Goal: Find specific page/section: Find specific page/section

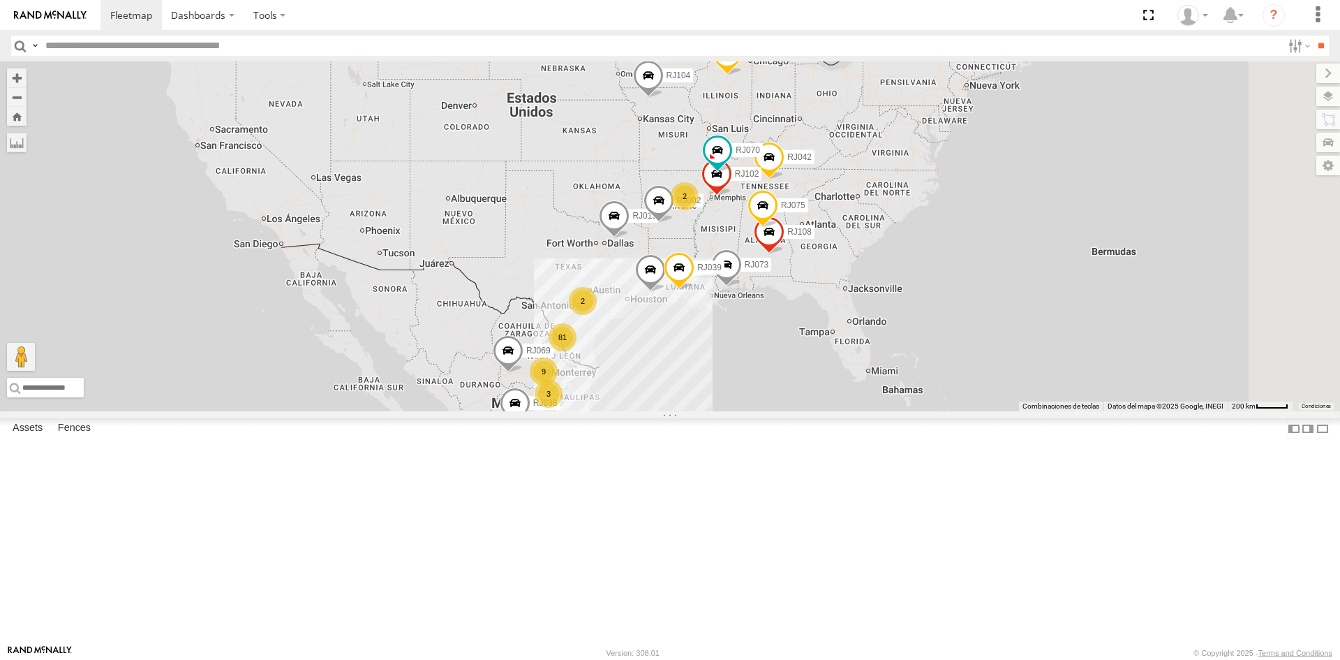
click at [198, 48] on input "text" at bounding box center [661, 46] width 1242 height 20
paste input "*****"
type input "*****"
click at [1321, 54] on input "**" at bounding box center [1321, 46] width 16 height 20
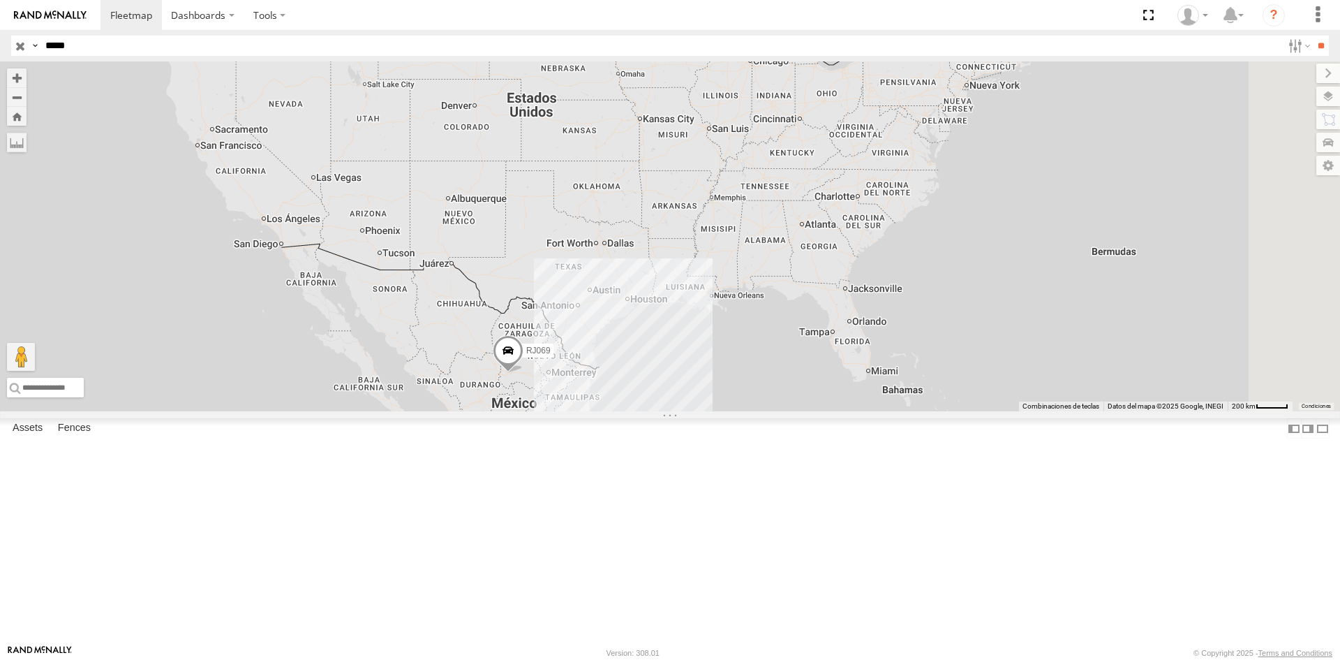
click at [523, 373] on span at bounding box center [508, 354] width 31 height 38
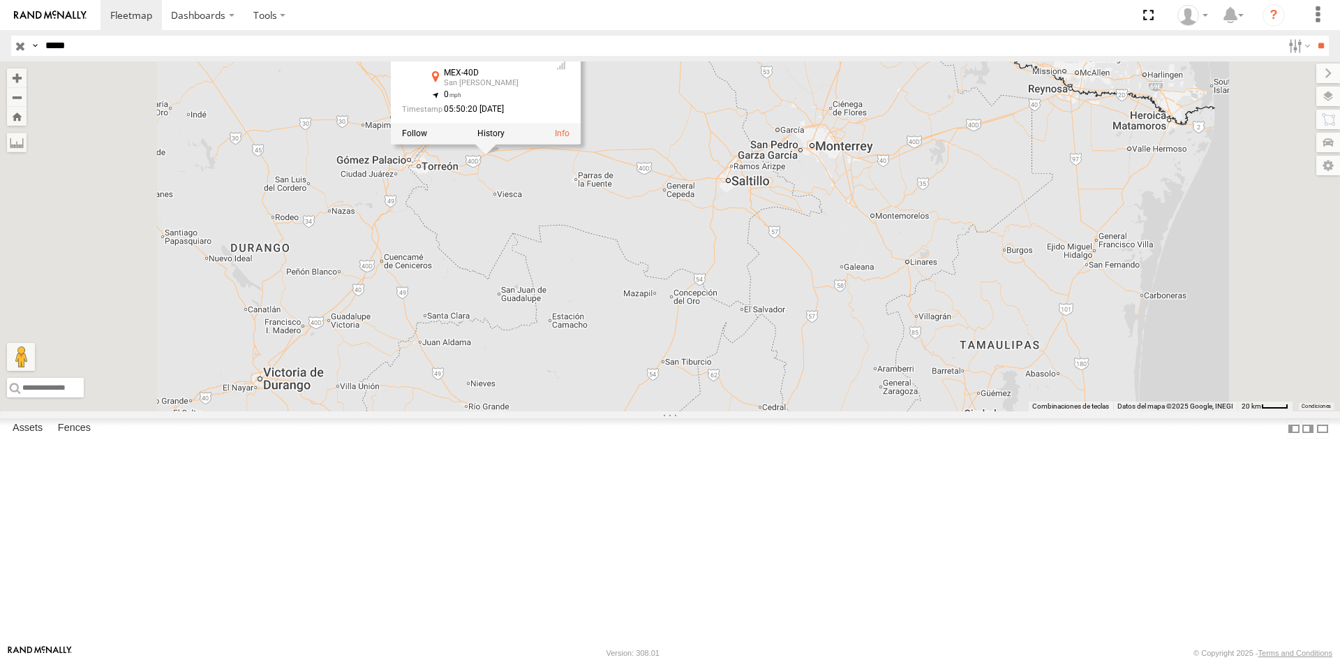
drag, startPoint x: 627, startPoint y: 311, endPoint x: 697, endPoint y: 558, distance: 257.2
click at [697, 411] on div "RJ069 RJ069 RACING CARGO MEX-40D San [PERSON_NAME] 25.62644 , -102.87989 0 05:5…" at bounding box center [670, 236] width 1340 height 350
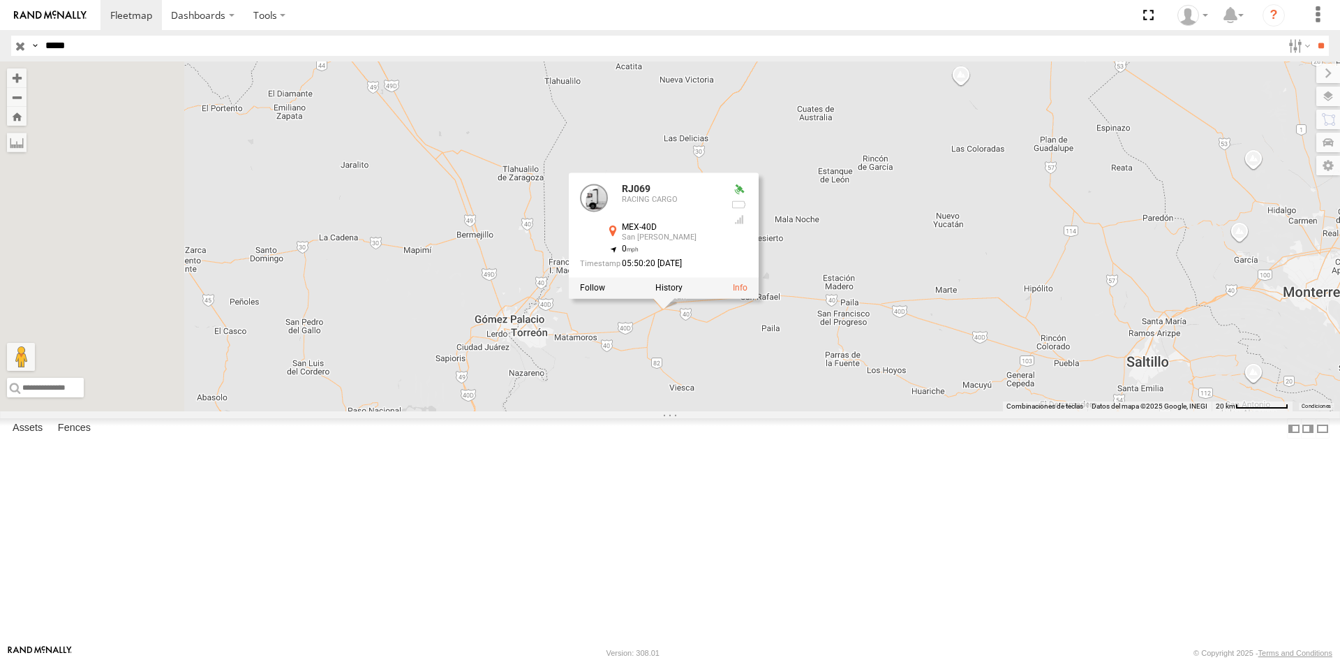
drag, startPoint x: 780, startPoint y: 465, endPoint x: 969, endPoint y: 477, distance: 190.2
click at [970, 411] on div "RJ069 RJ069 RACING CARGO MEX-40D San [PERSON_NAME] 25.62644 , -102.87989 0 05:5…" at bounding box center [670, 236] width 1340 height 350
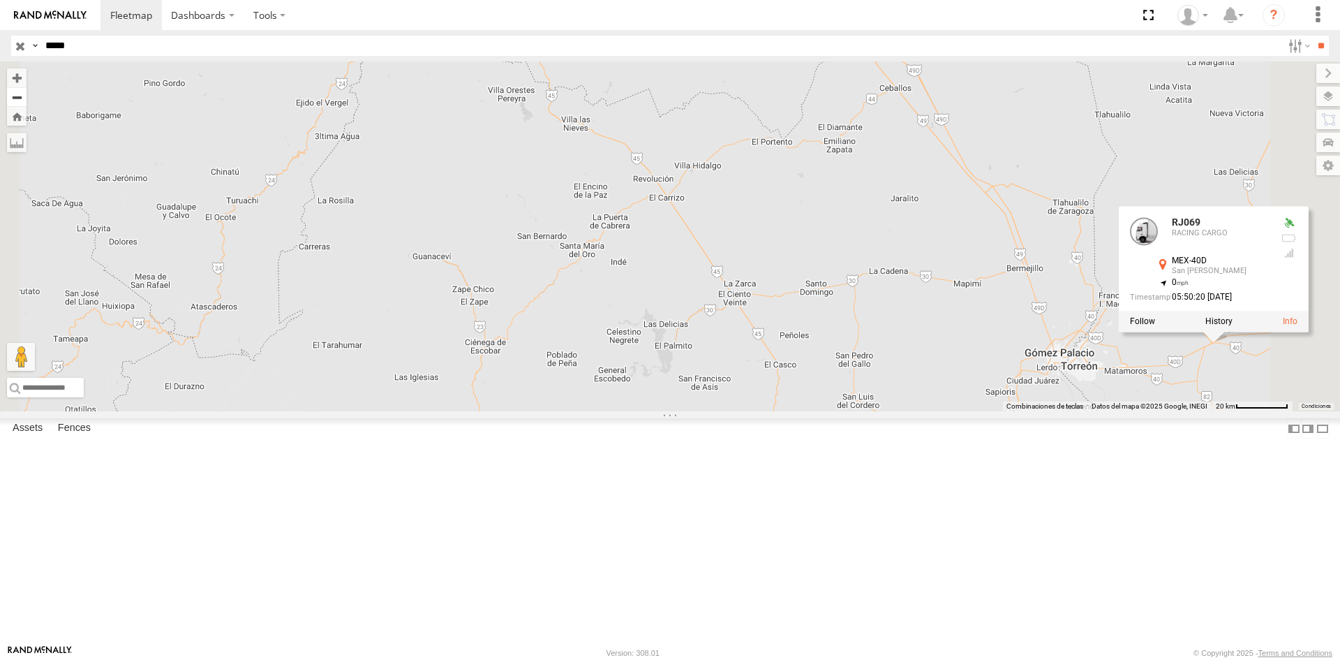
click at [27, 98] on button "Zoom out" at bounding box center [17, 97] width 20 height 20
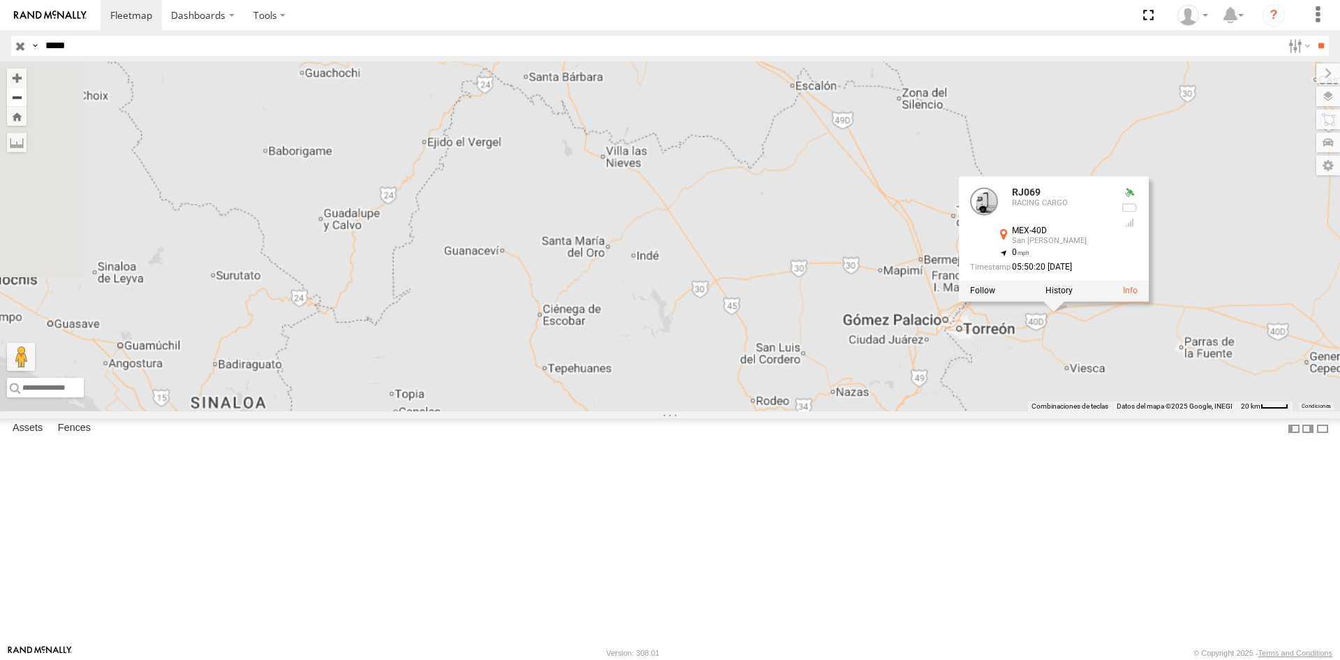
click at [27, 98] on button "Zoom out" at bounding box center [17, 97] width 20 height 20
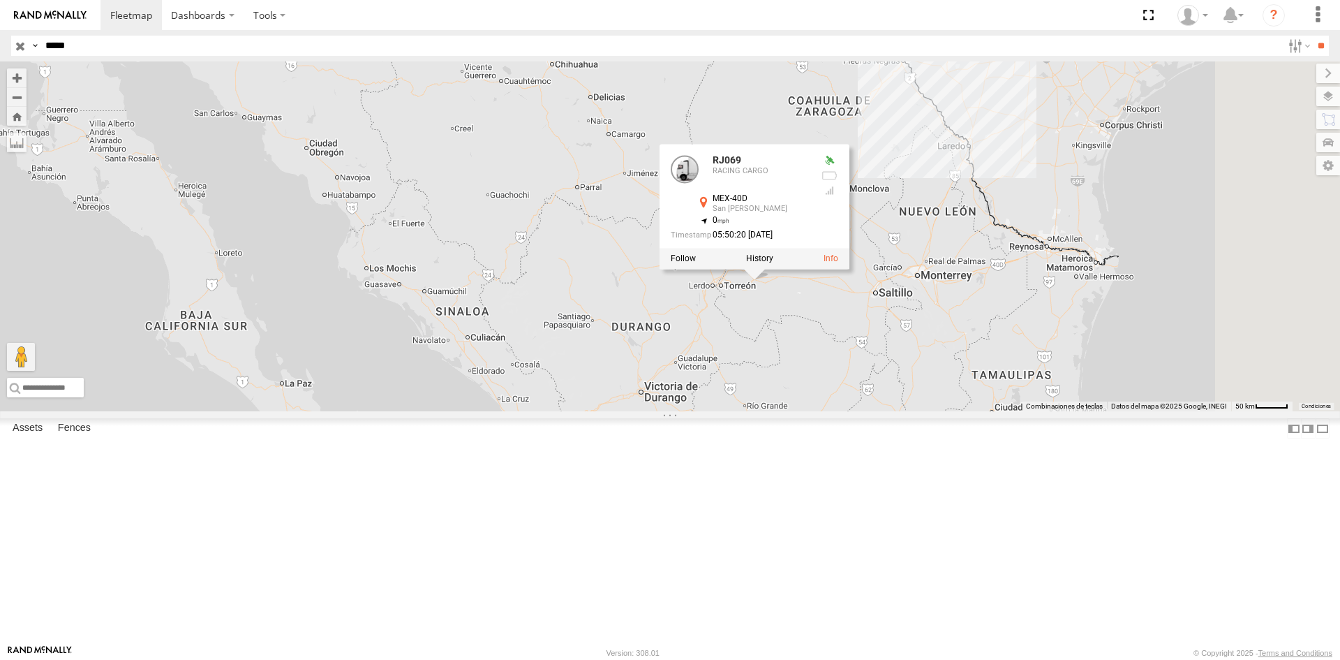
drag, startPoint x: 713, startPoint y: 403, endPoint x: 479, endPoint y: 377, distance: 235.9
click at [529, 411] on div "RJ069 RJ069 RACING CARGO MEX-40D San [PERSON_NAME] 25.62644 , -102.87989 0 05:5…" at bounding box center [670, 236] width 1340 height 350
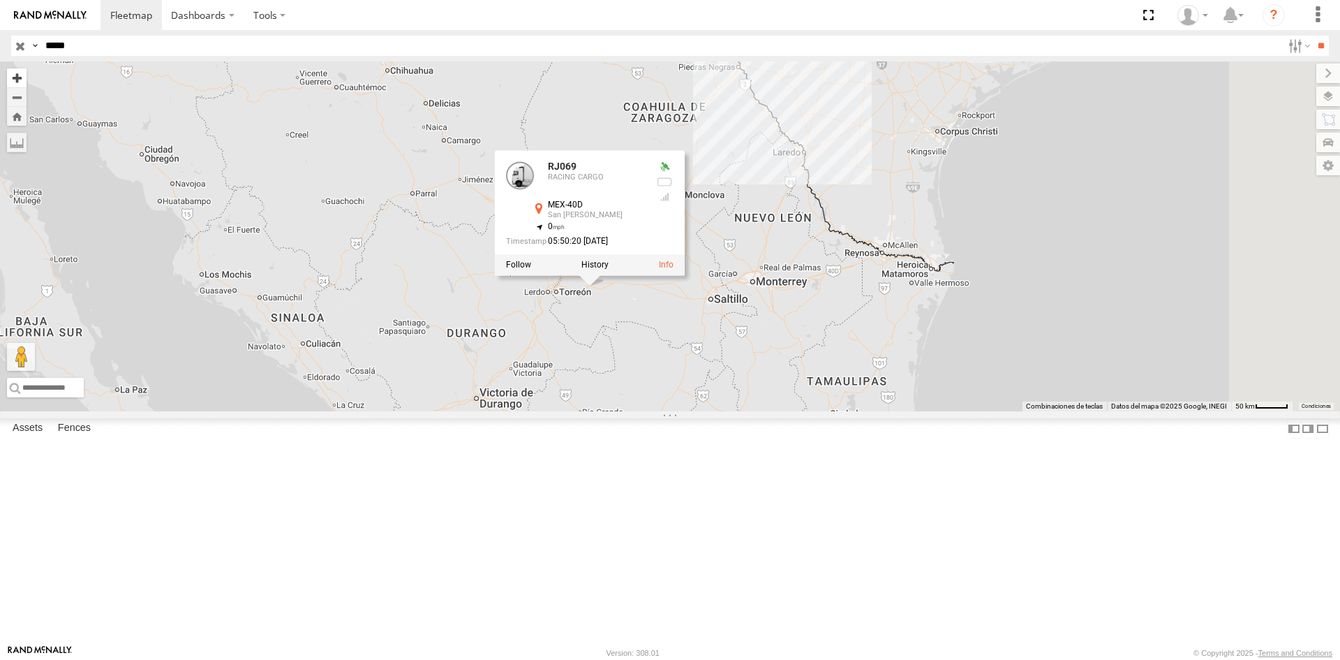
click at [27, 78] on button "Zoom in" at bounding box center [17, 77] width 20 height 19
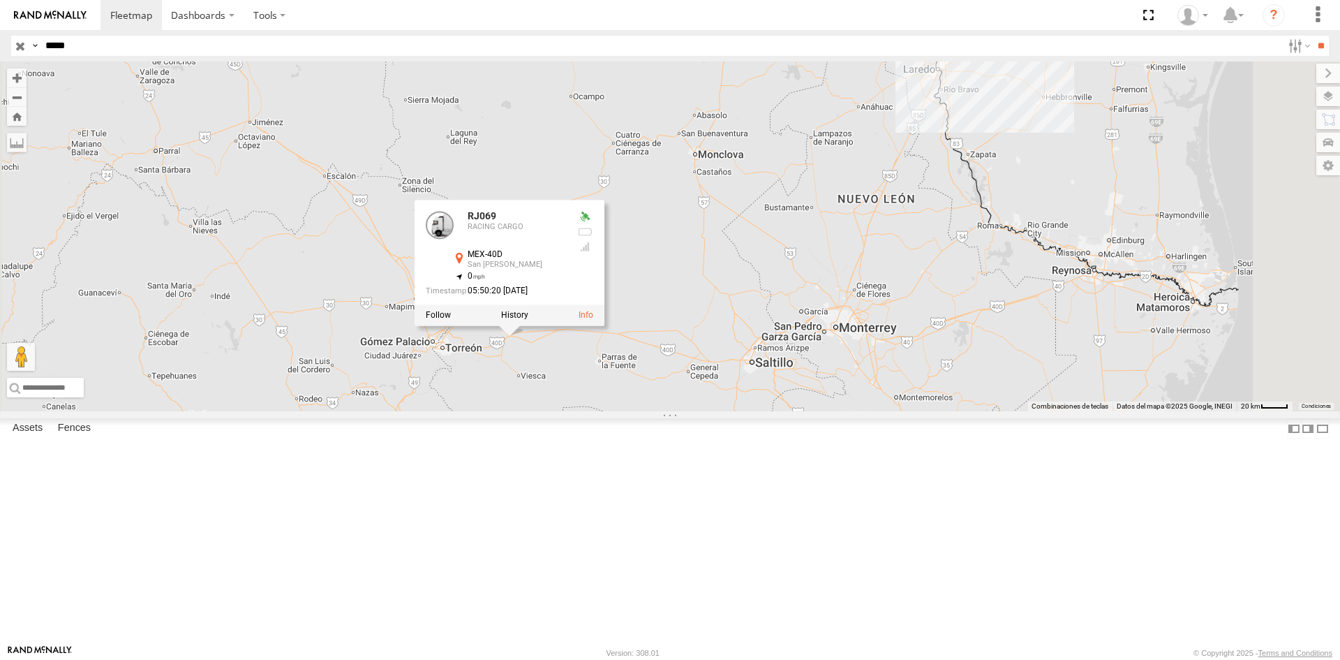
click at [604, 325] on div at bounding box center [510, 314] width 190 height 21
click at [685, 411] on div "RJ069 RJ069 RACING CARGO MEX-40D San [PERSON_NAME] 25.62644 , -102.87989 0 05:5…" at bounding box center [670, 236] width 1340 height 350
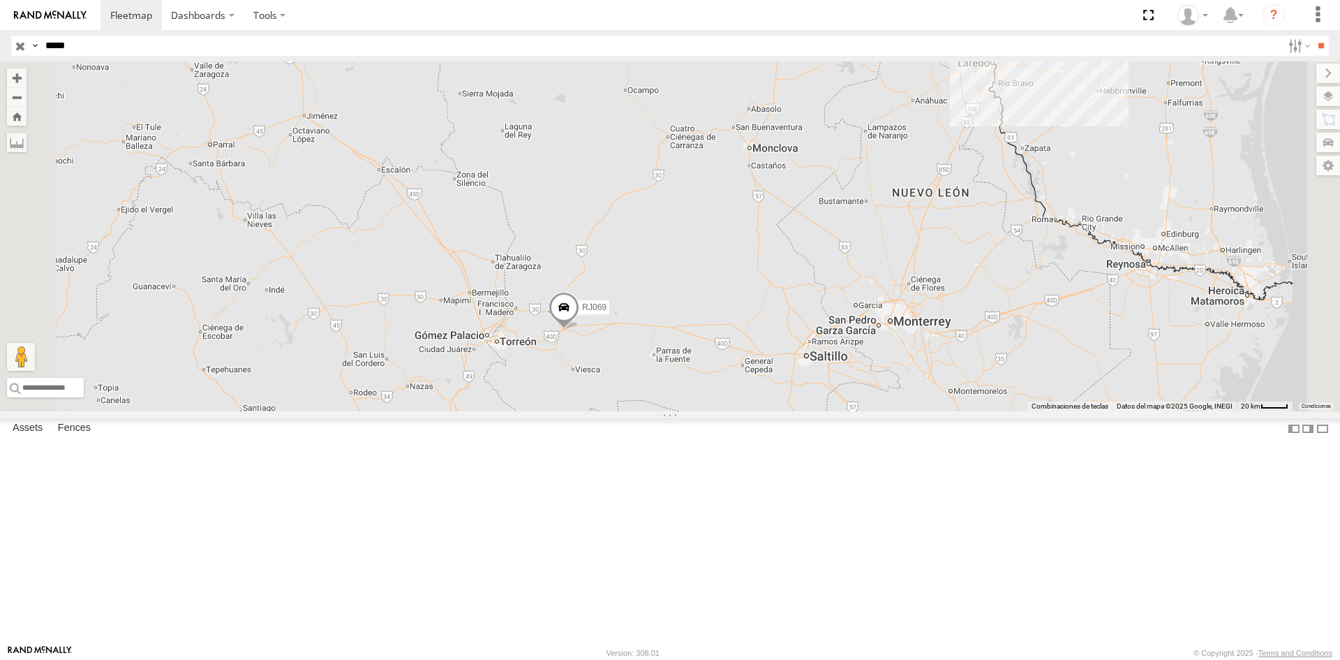
drag, startPoint x: 716, startPoint y: 468, endPoint x: 752, endPoint y: 461, distance: 36.1
click at [752, 411] on div "RJ069" at bounding box center [670, 236] width 1340 height 350
click at [27, 82] on button "Zoom in" at bounding box center [17, 77] width 20 height 19
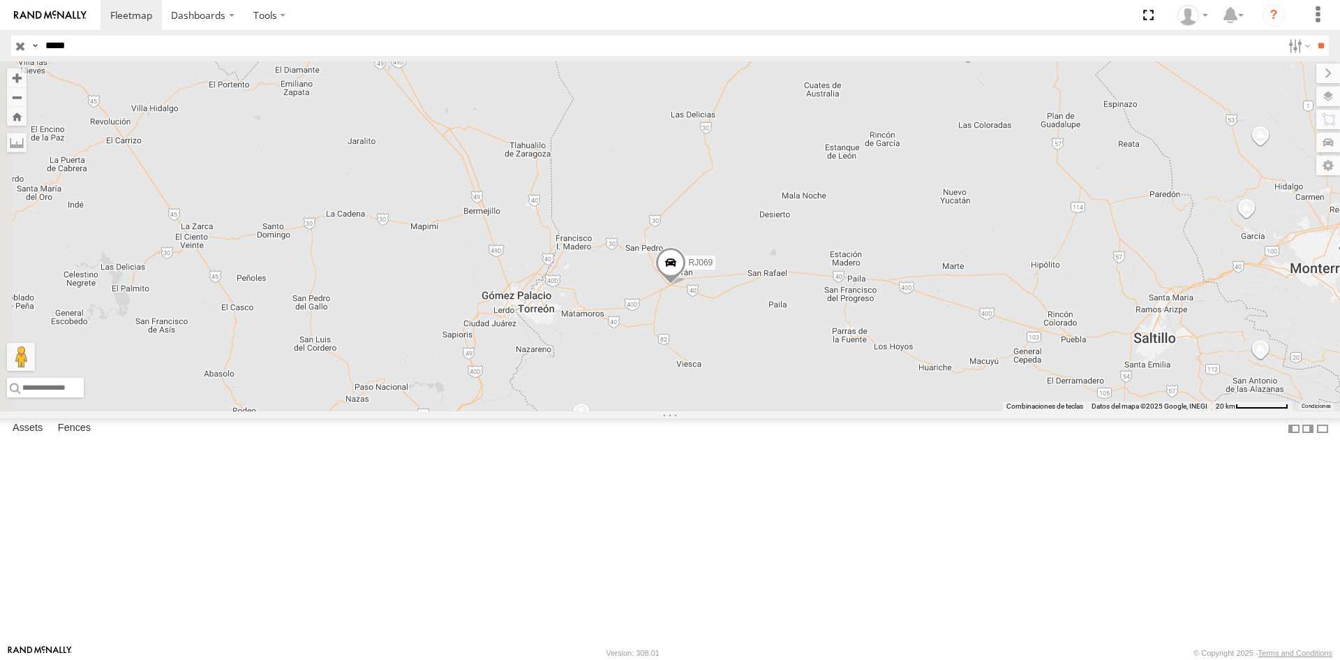
drag, startPoint x: 531, startPoint y: 274, endPoint x: 728, endPoint y: 130, distance: 244.2
click at [728, 130] on div "RJ069" at bounding box center [670, 236] width 1340 height 350
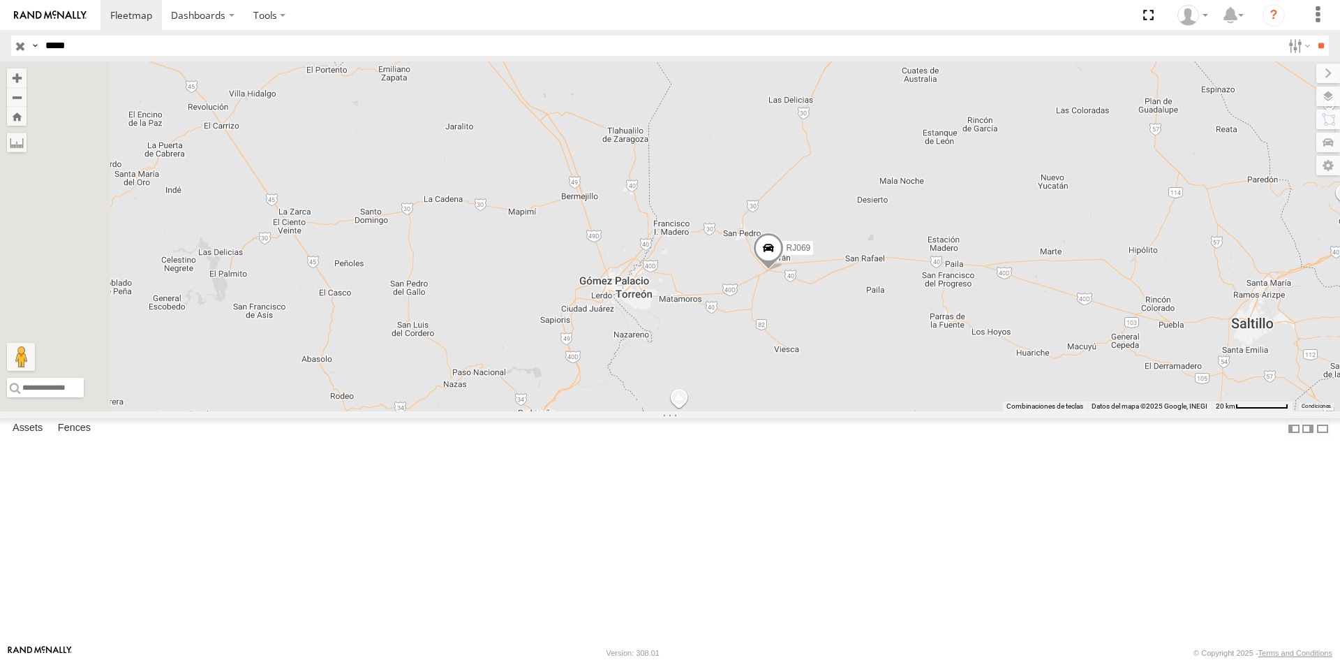
drag, startPoint x: 653, startPoint y: 311, endPoint x: 817, endPoint y: 279, distance: 167.1
click at [817, 279] on div "RJ069" at bounding box center [670, 236] width 1340 height 350
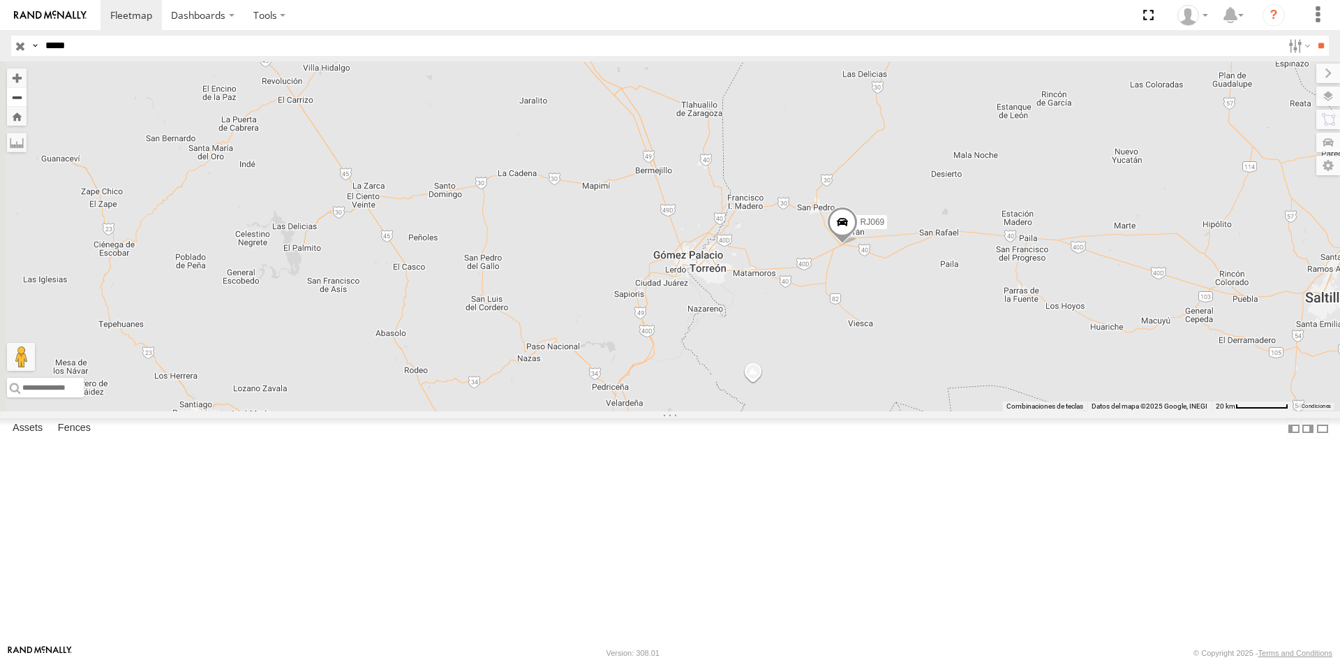
click at [27, 105] on button "Zoom out" at bounding box center [17, 97] width 20 height 20
